Goal: Check status: Check status

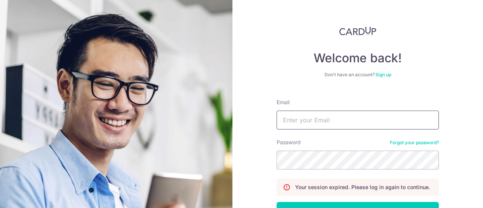
type input "[EMAIL_ADDRESS][DOMAIN_NAME]"
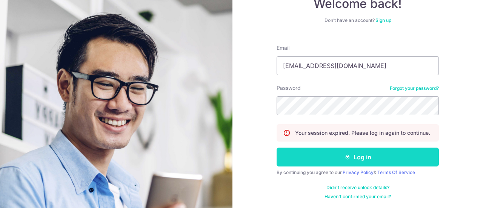
scroll to position [54, 0]
click at [359, 158] on button "Log in" at bounding box center [357, 156] width 162 height 19
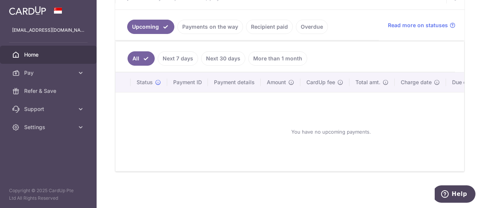
click at [255, 22] on link "Recipient paid" at bounding box center [269, 27] width 47 height 14
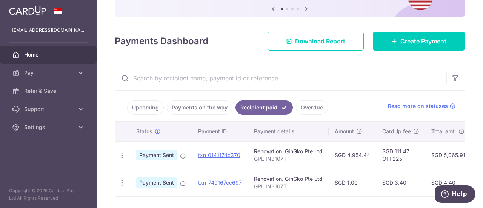
scroll to position [107, 0]
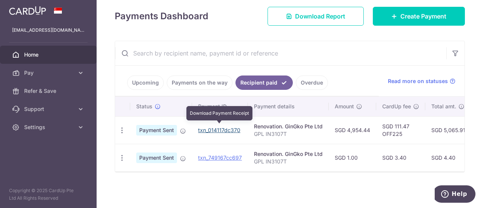
click at [218, 127] on link "txn_014117dc370" at bounding box center [219, 130] width 42 height 6
